Goal: Information Seeking & Learning: Learn about a topic

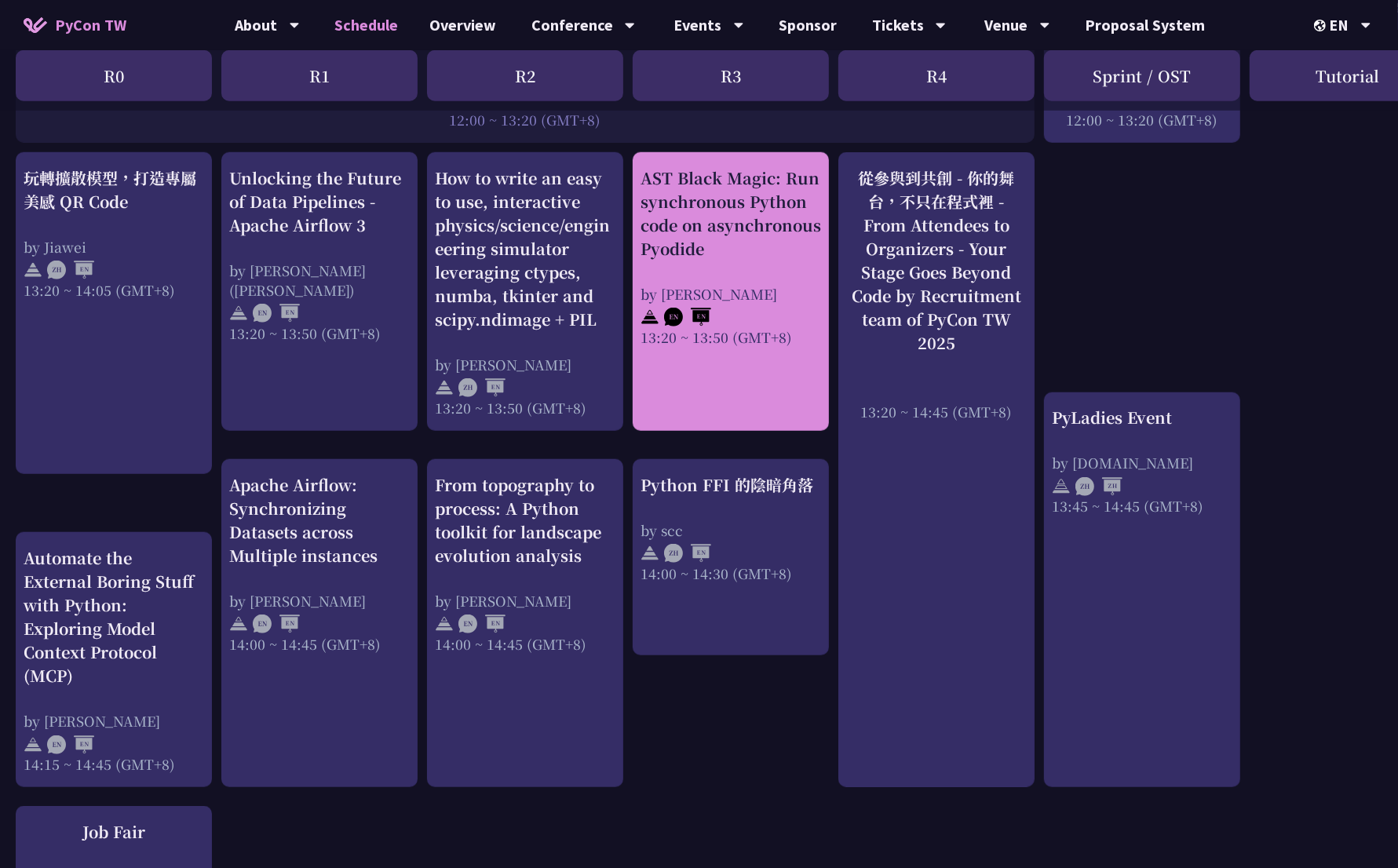
scroll to position [1202, 0]
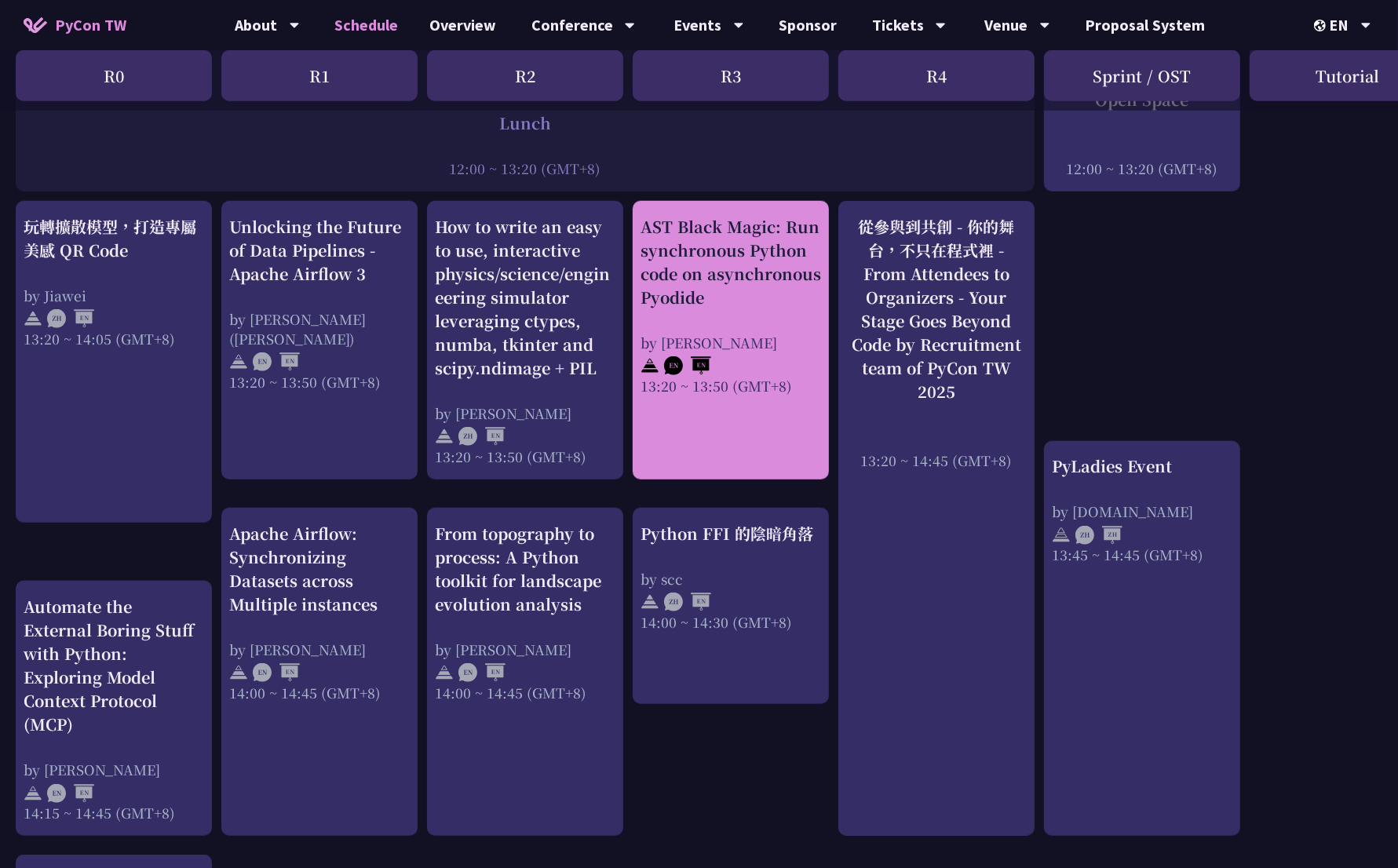
click at [731, 302] on div "AST Black Magic: Run synchronous Python code on asynchronous Pyodide by [PERSON…" at bounding box center [731, 305] width 181 height 181
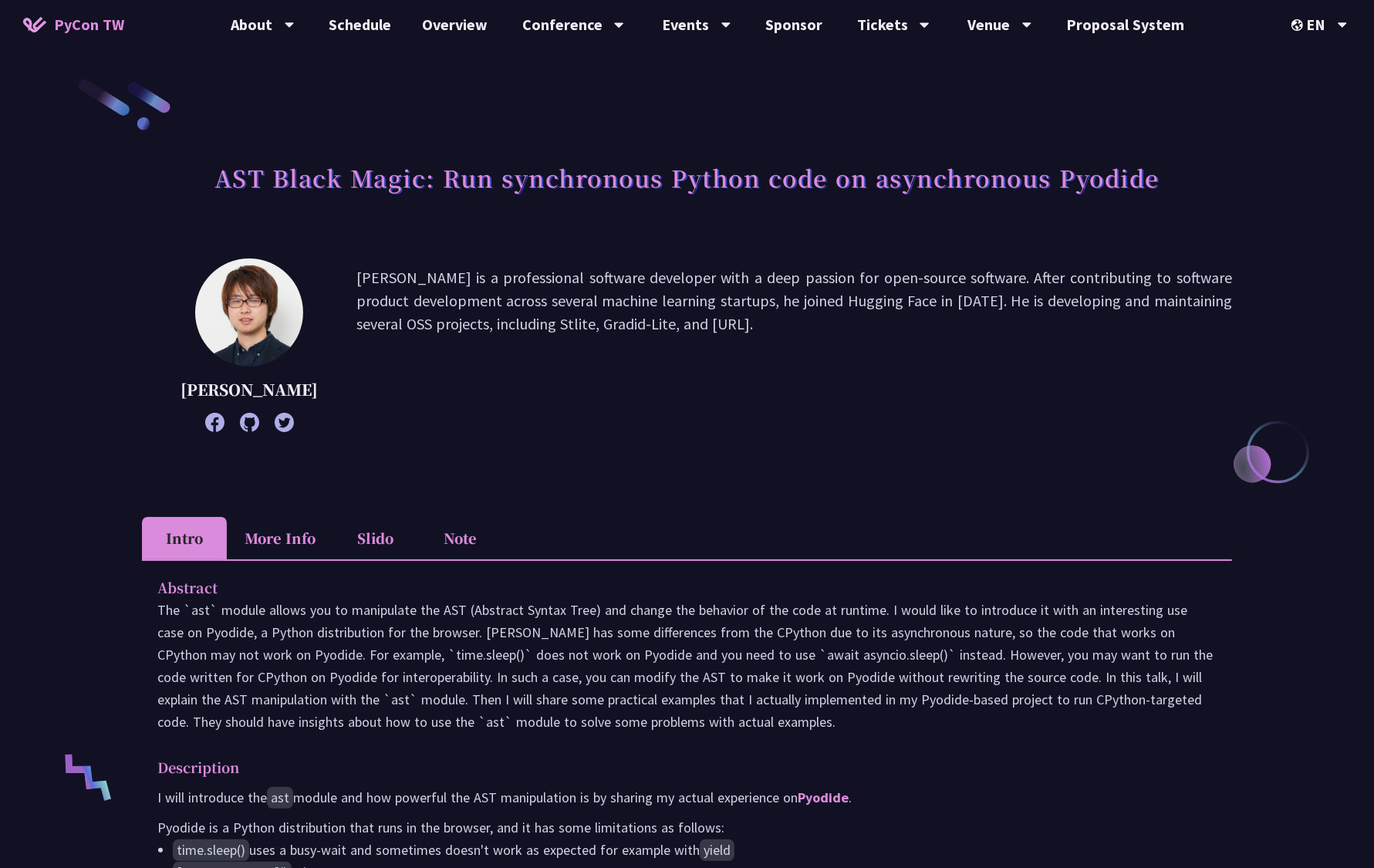
drag, startPoint x: 288, startPoint y: 409, endPoint x: 205, endPoint y: 396, distance: 84.0
click at [205, 396] on p "[PERSON_NAME]" at bounding box center [249, 389] width 137 height 23
copy p "[PERSON_NAME]"
click at [247, 188] on h1 "AST Black Magic: Run synchronous Python code on asynchronous Pyodide" at bounding box center [687, 177] width 945 height 46
click at [248, 188] on h1 "AST Black Magic: Run synchronous Python code on asynchronous Pyodide" at bounding box center [687, 177] width 945 height 46
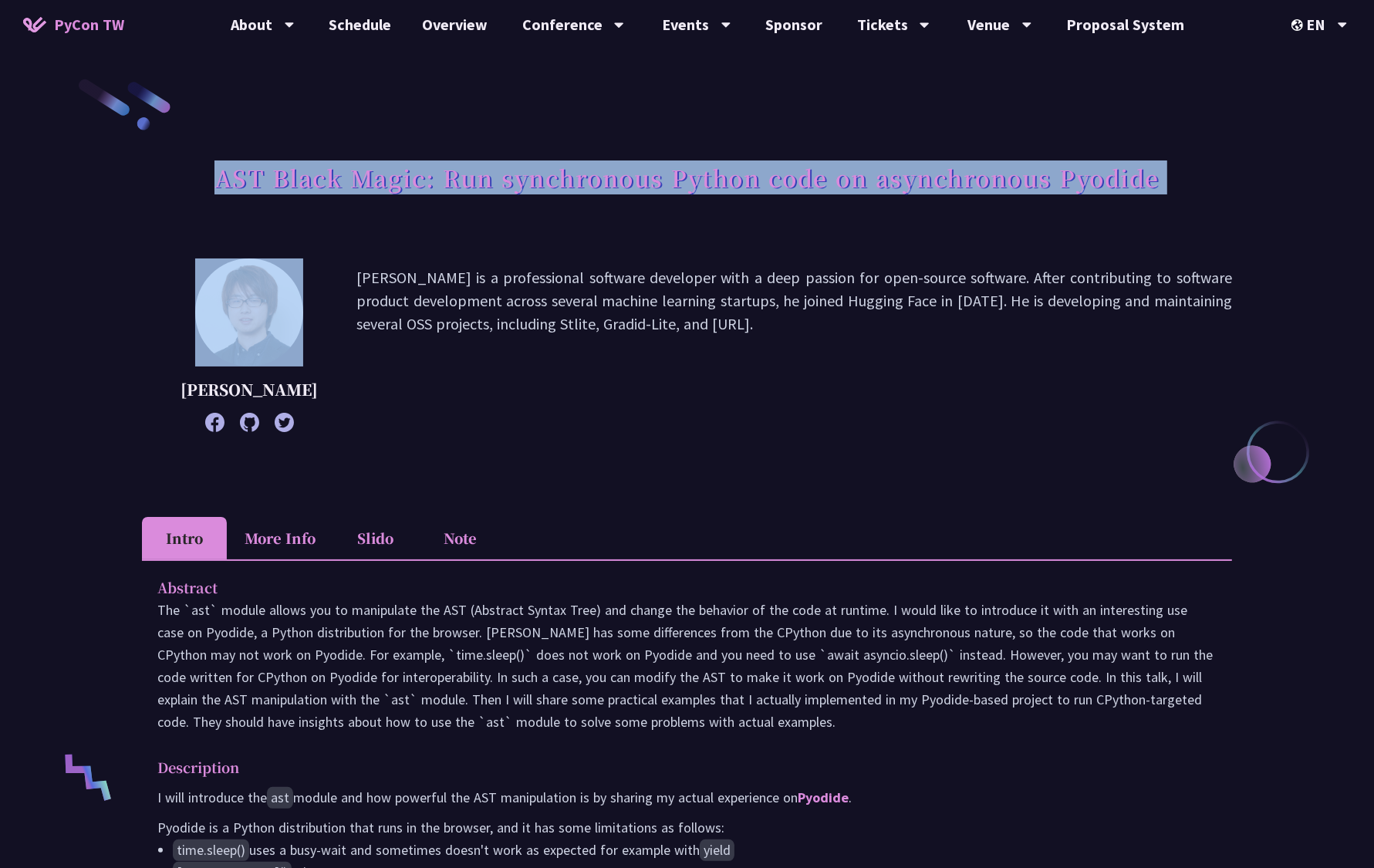
click at [248, 188] on h1 "AST Black Magic: Run synchronous Python code on asynchronous Pyodide" at bounding box center [687, 177] width 945 height 46
copy div "AST Black Magic: Run synchronous Python code on asynchronous Pyodide"
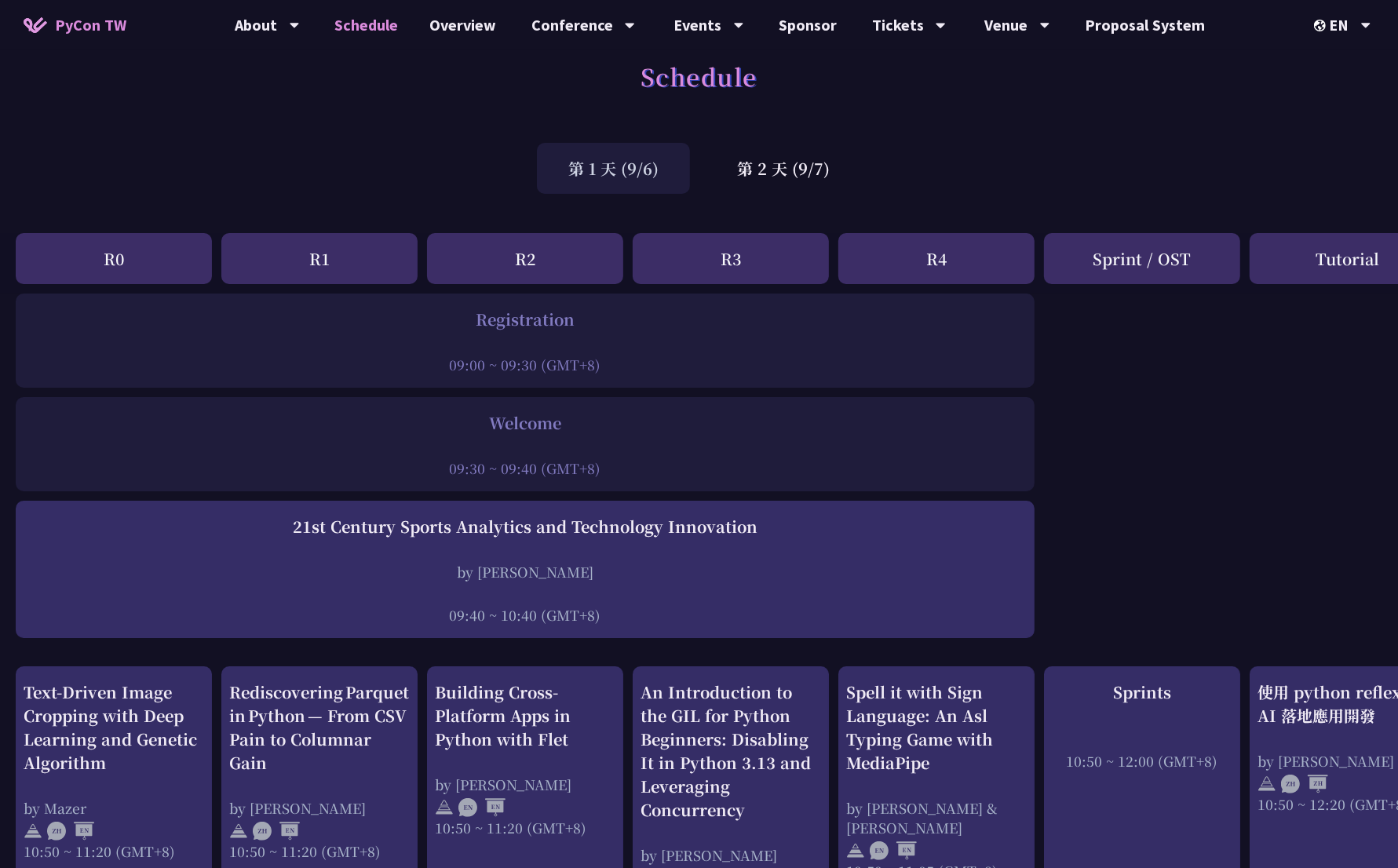
scroll to position [28, 0]
click at [794, 161] on div "第 2 天 (9/7)" at bounding box center [783, 165] width 156 height 51
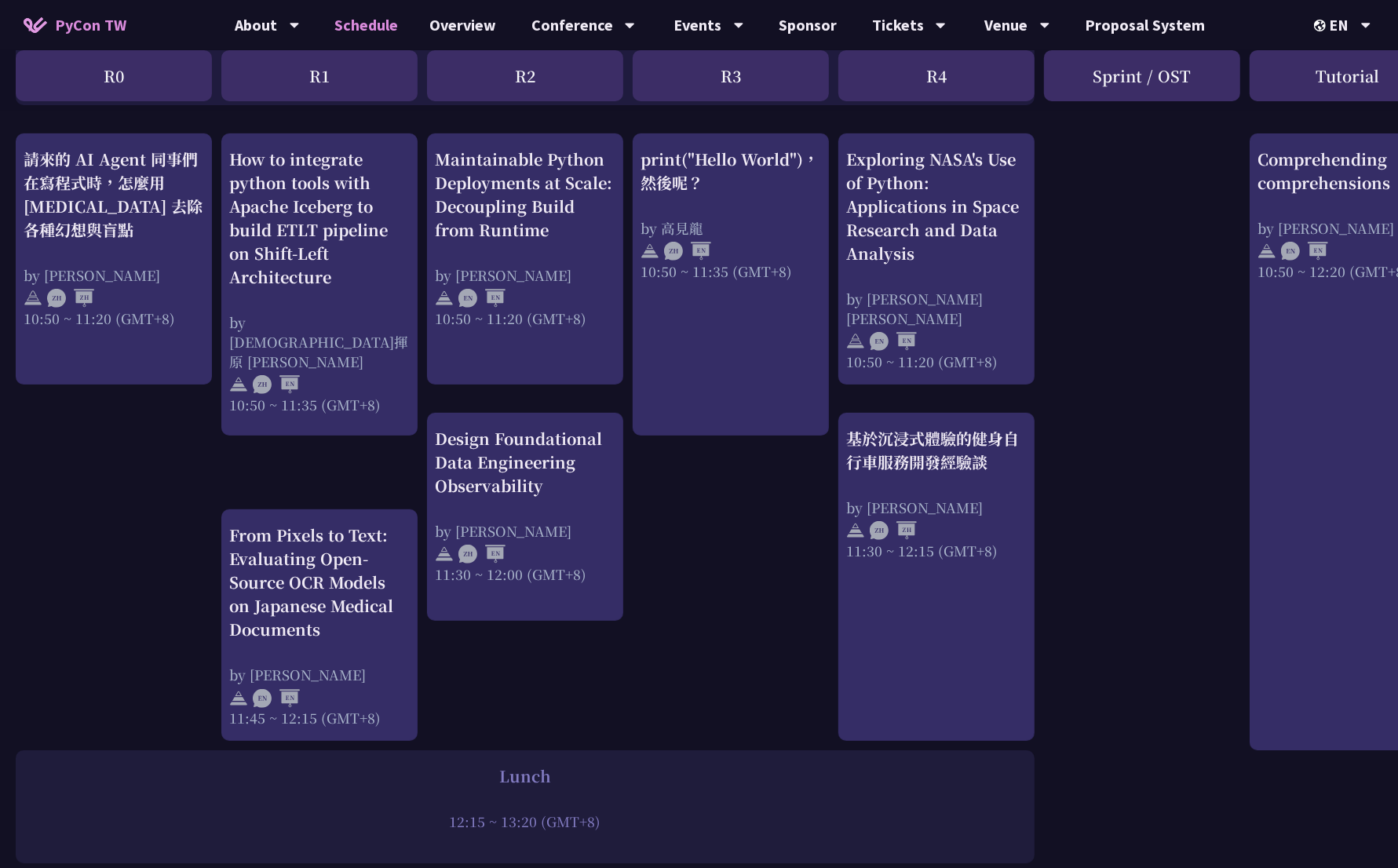
scroll to position [561, 0]
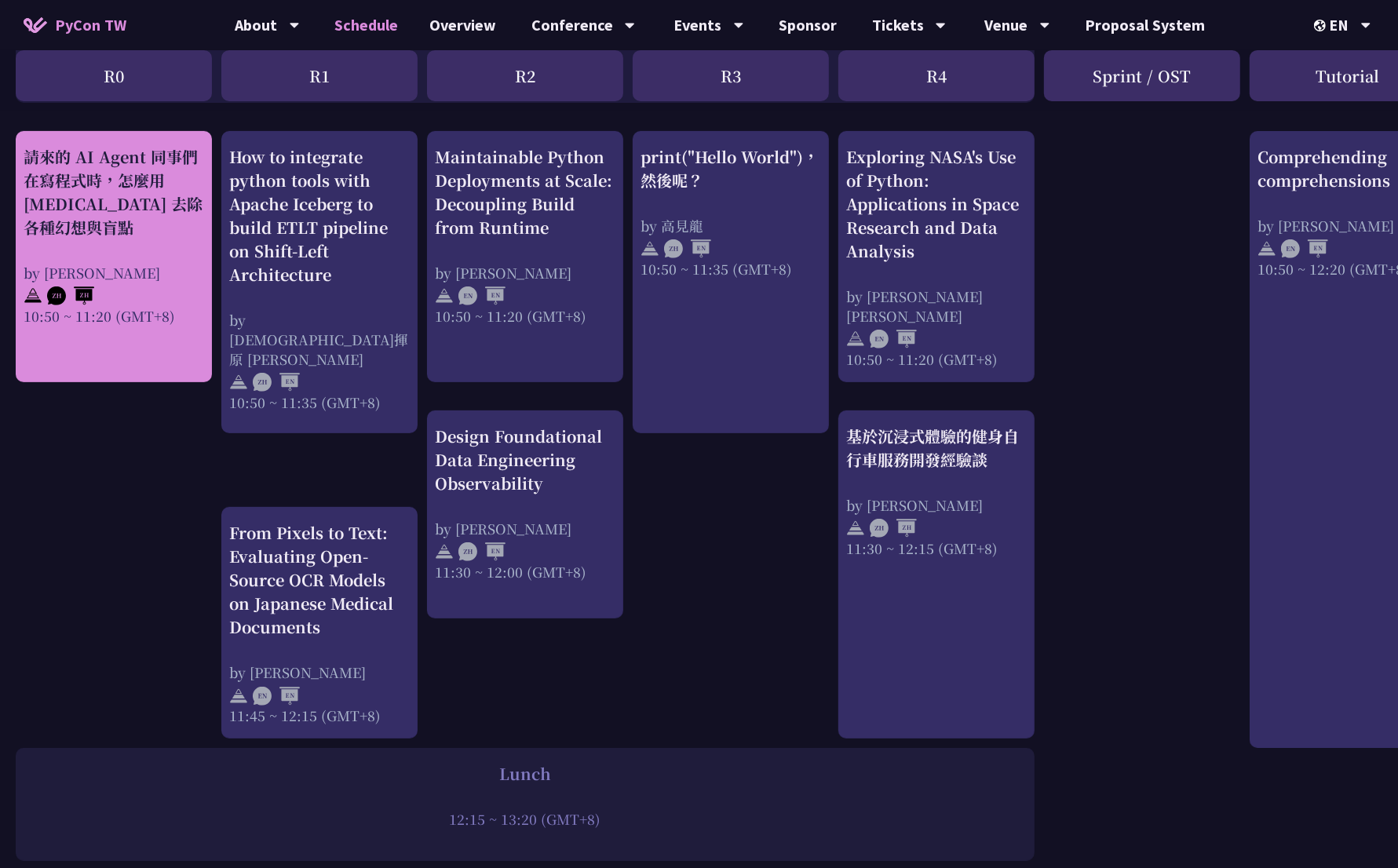
click at [188, 284] on div at bounding box center [114, 294] width 181 height 23
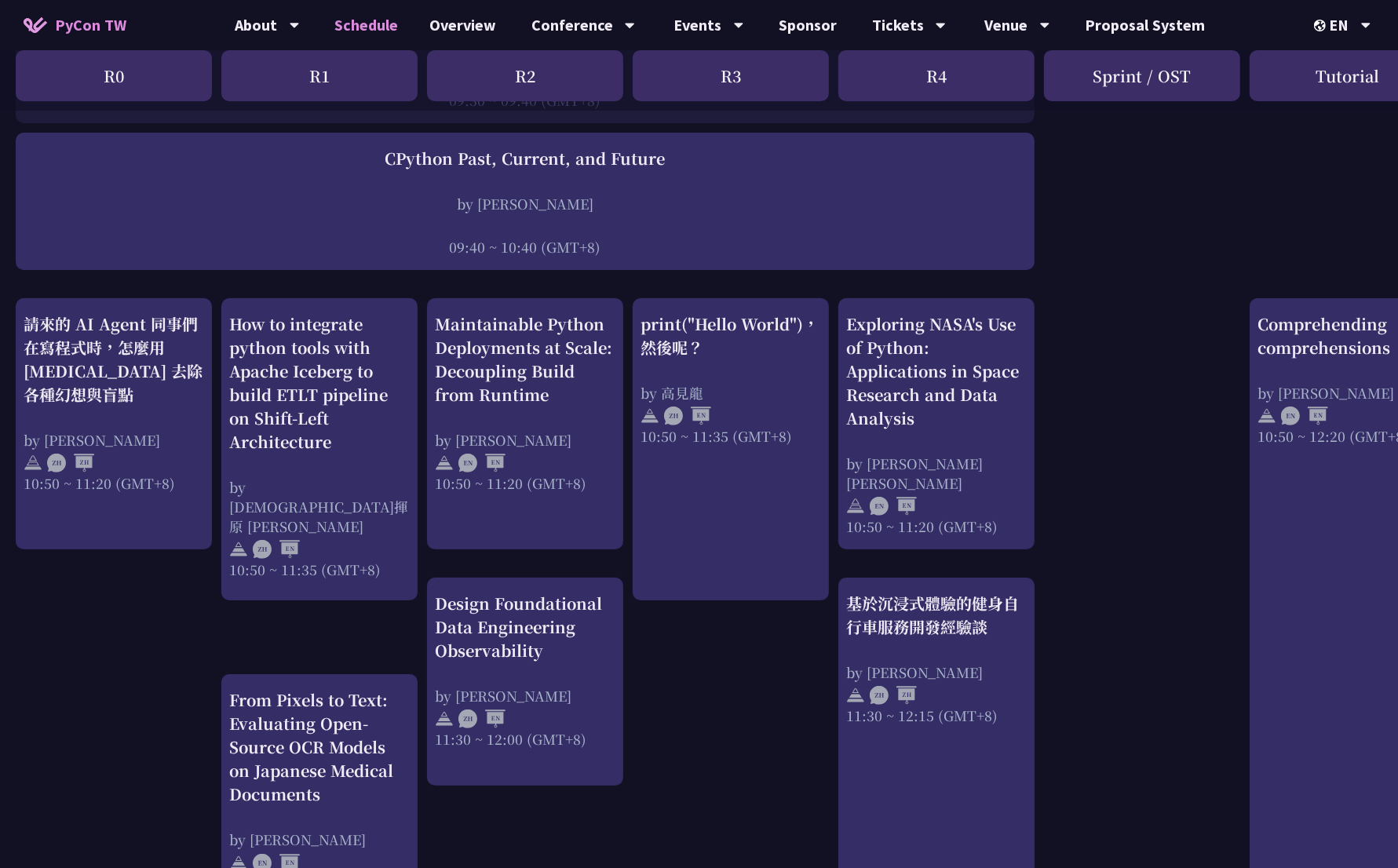
scroll to position [377, 0]
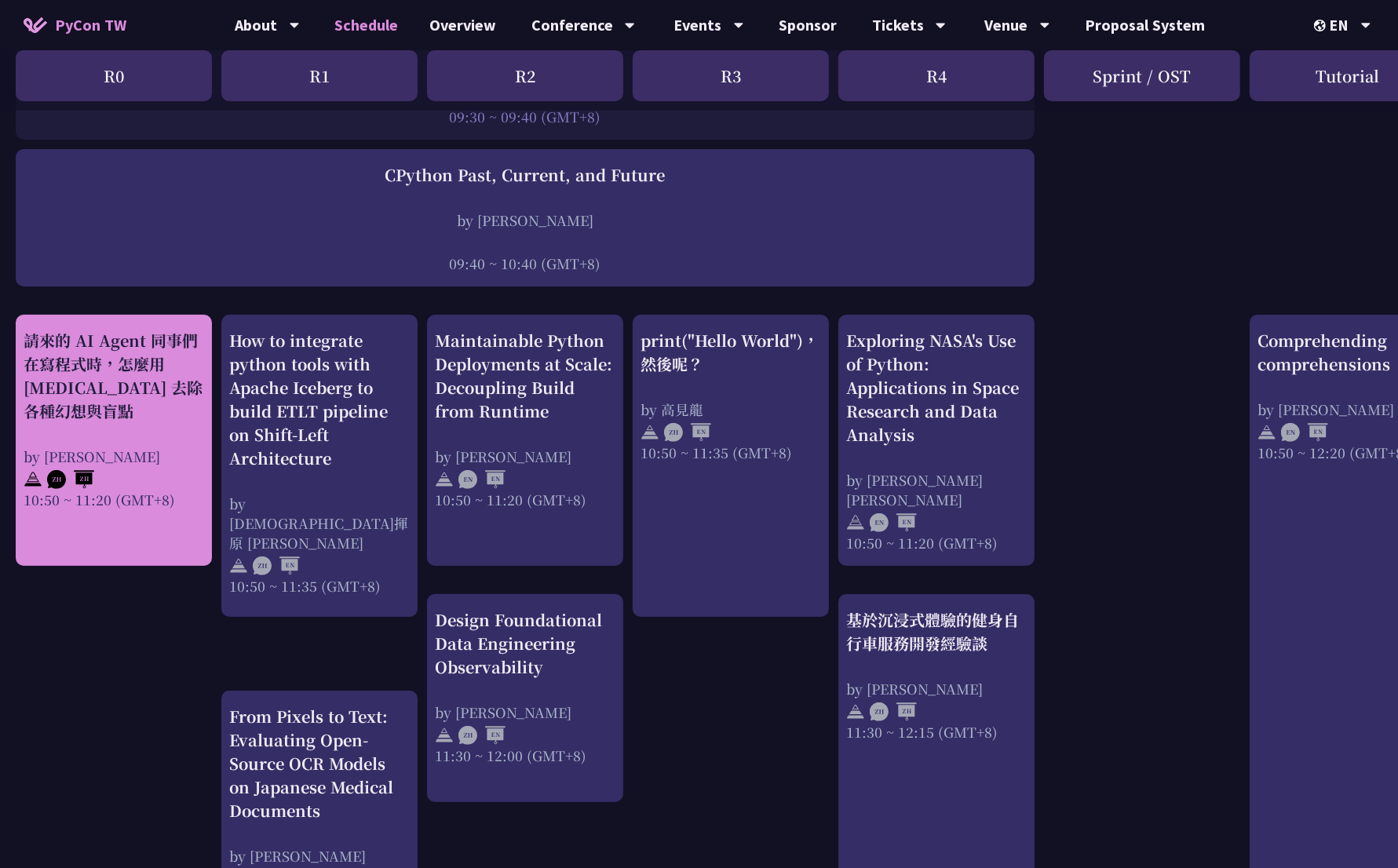
click at [93, 398] on div "請來的 AI Agent 同事們在寫程式時，怎麼用 [MEDICAL_DATA] 去除各種幻想與盲點" at bounding box center [114, 376] width 181 height 94
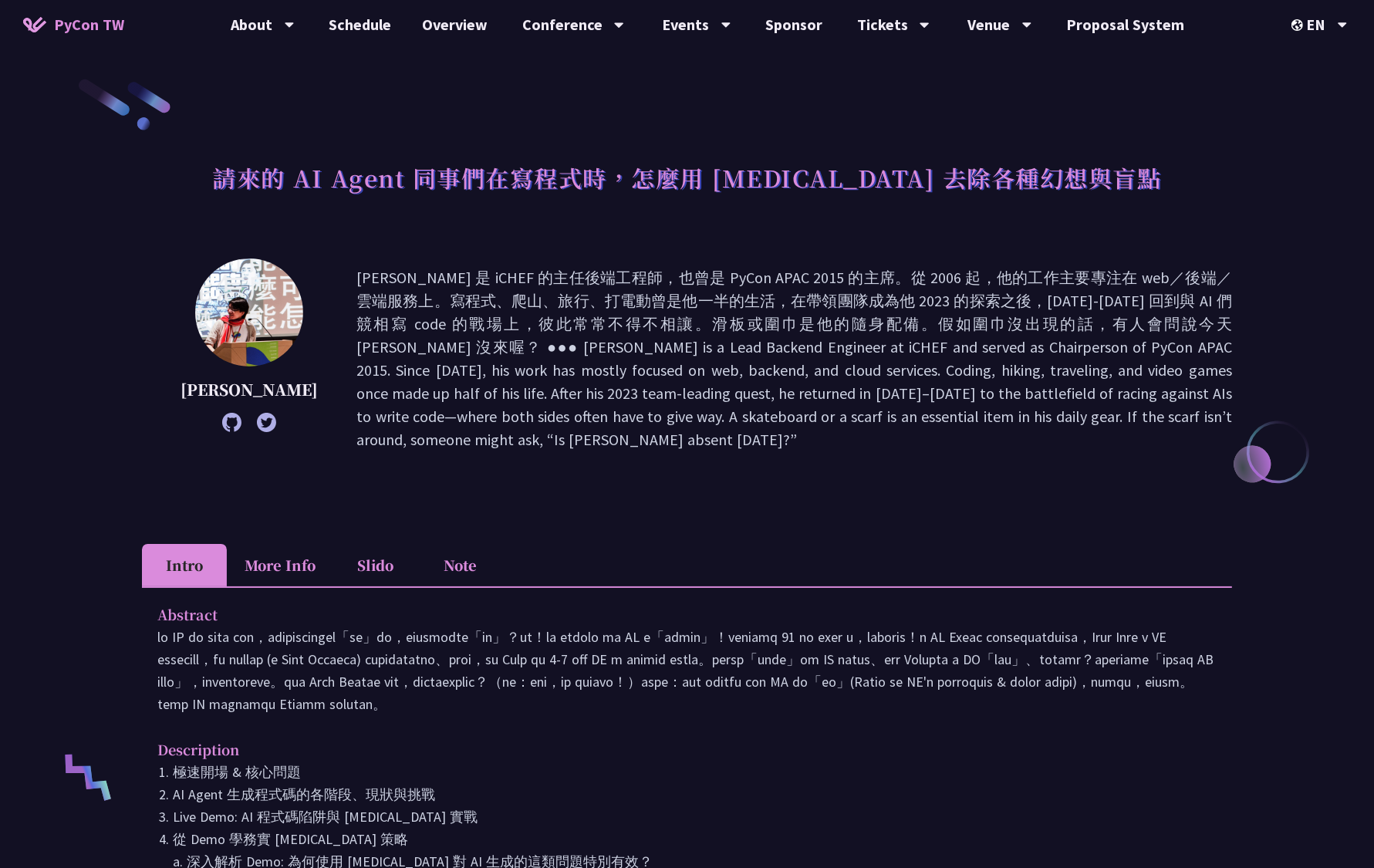
click at [307, 185] on h1 "請來的 AI Agent 同事們在寫程式時，怎麼用 [MEDICAL_DATA] 去除各種幻想與盲點" at bounding box center [688, 177] width 949 height 46
click at [307, 183] on h1 "請來的 AI Agent 同事們在寫程式時，怎麼用 [MEDICAL_DATA] 去除各種幻想與盲點" at bounding box center [688, 177] width 949 height 46
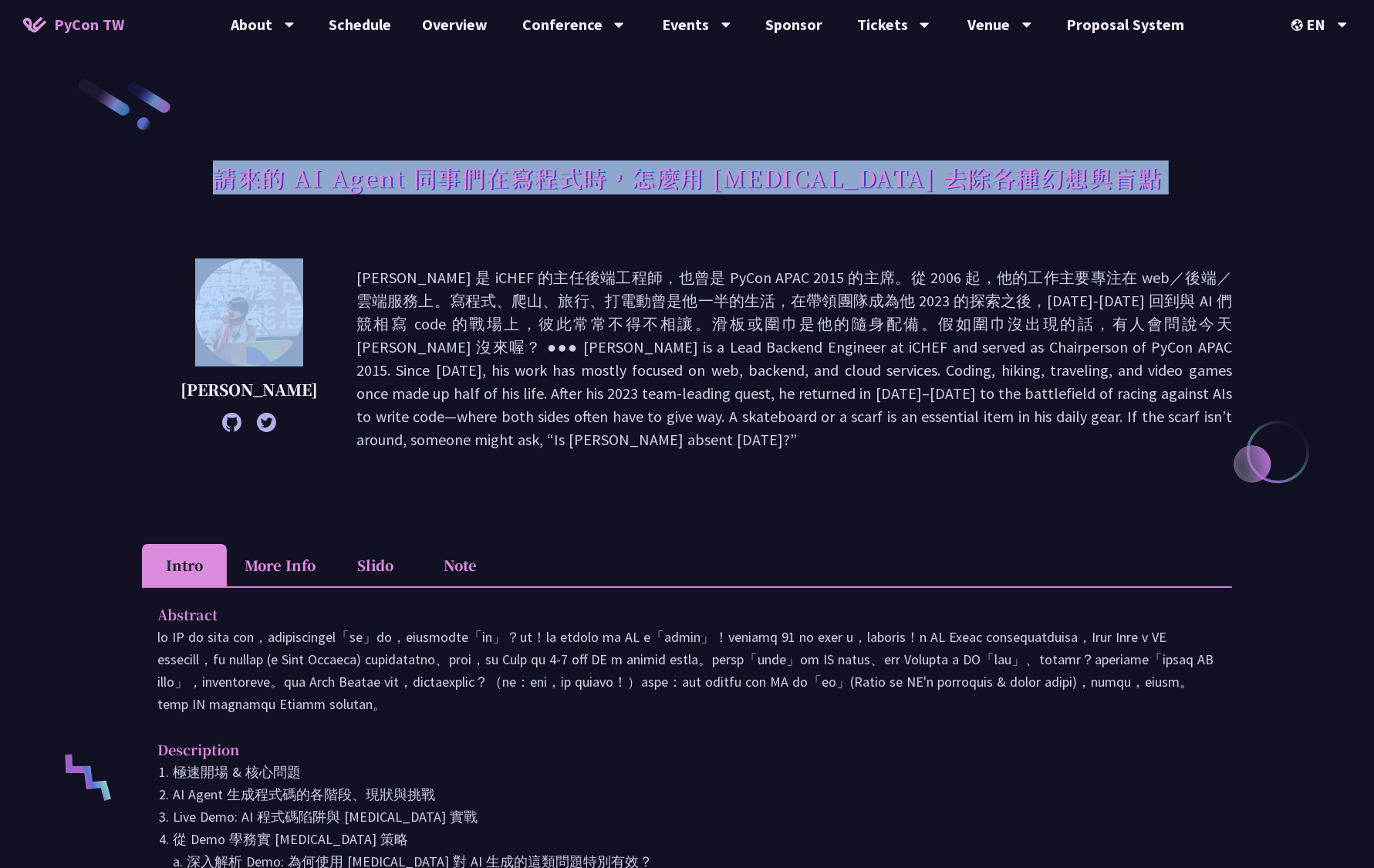
click at [307, 183] on h1 "請來的 AI Agent 同事們在寫程式時，怎麼用 [MEDICAL_DATA] 去除各種幻想與盲點" at bounding box center [688, 177] width 949 height 46
copy div "請來的 AI Agent 同事們在寫程式時，怎麼用 [MEDICAL_DATA] 去除各種幻想與盲點"
